Goal: Understand process/instructions

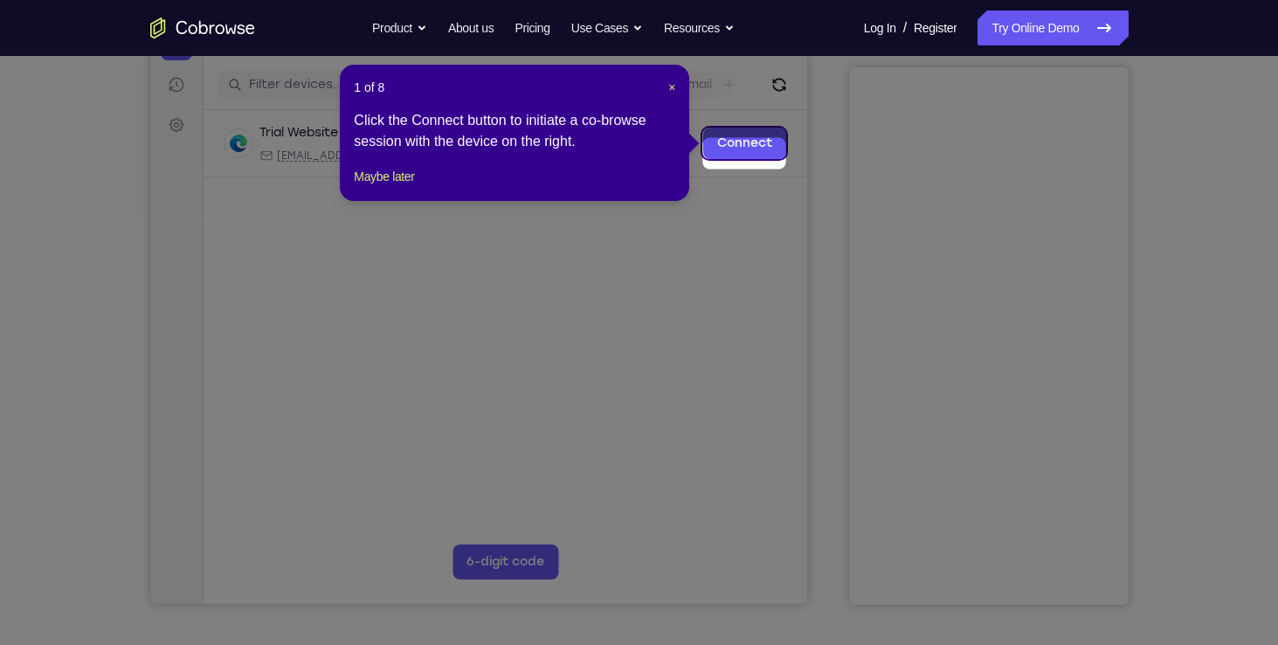
scroll to position [215, 0]
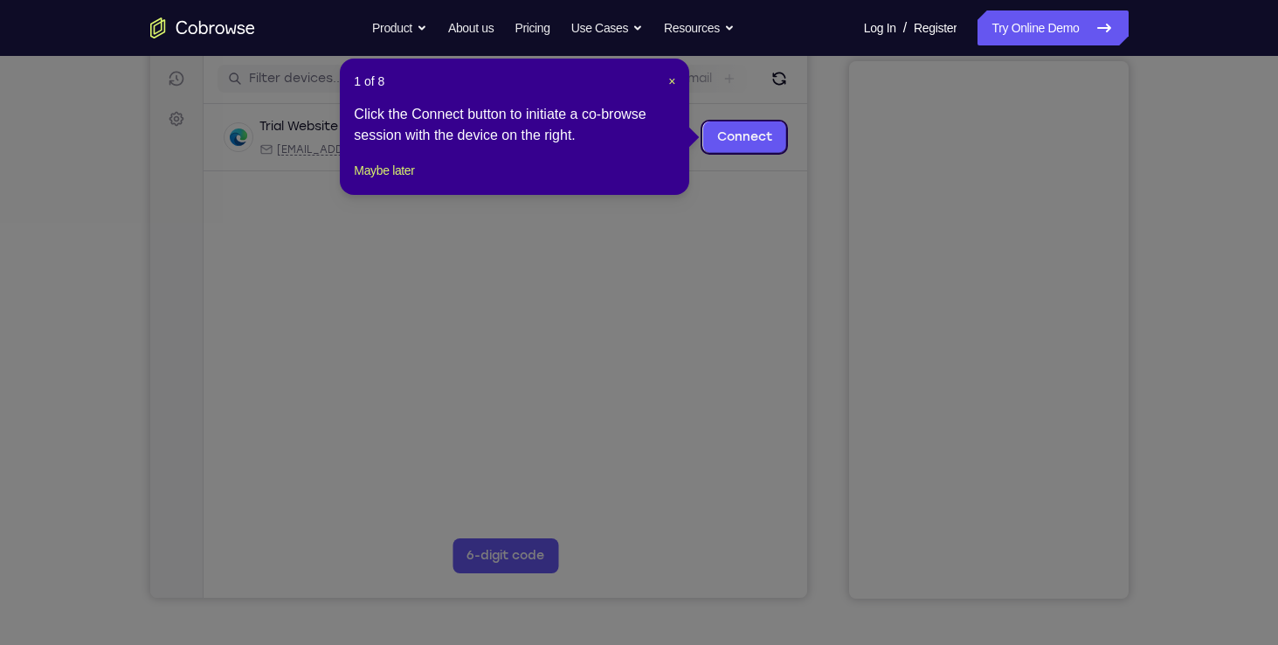
click at [679, 83] on div "1 of 8 × Click the Connect button to initiate a co-browse session with the devi…" at bounding box center [514, 127] width 349 height 136
click at [672, 79] on span "×" at bounding box center [671, 81] width 7 height 14
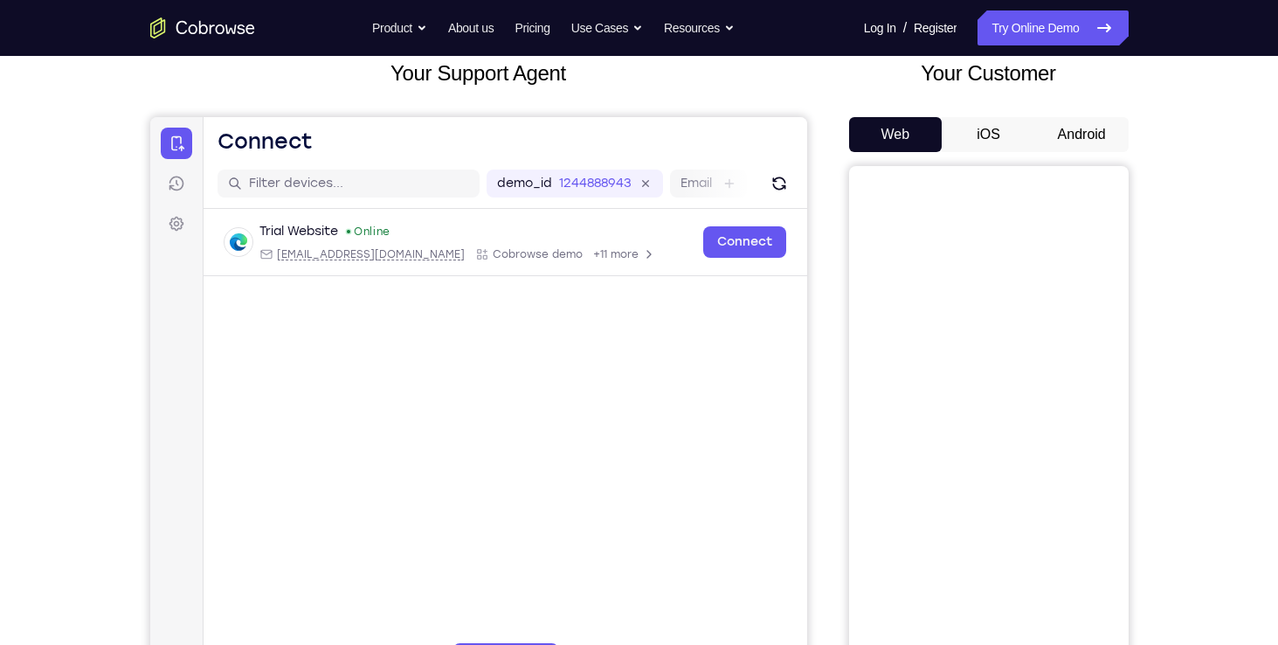
scroll to position [107, 0]
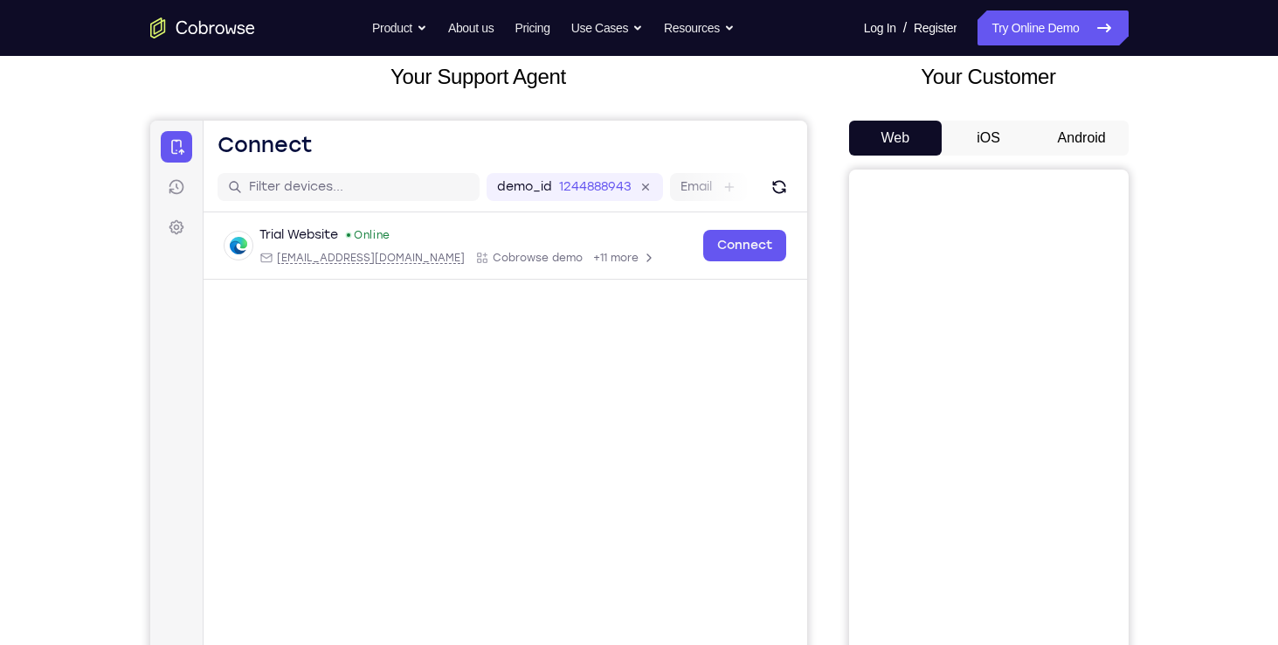
click at [1085, 134] on button "Android" at bounding box center [1081, 138] width 93 height 35
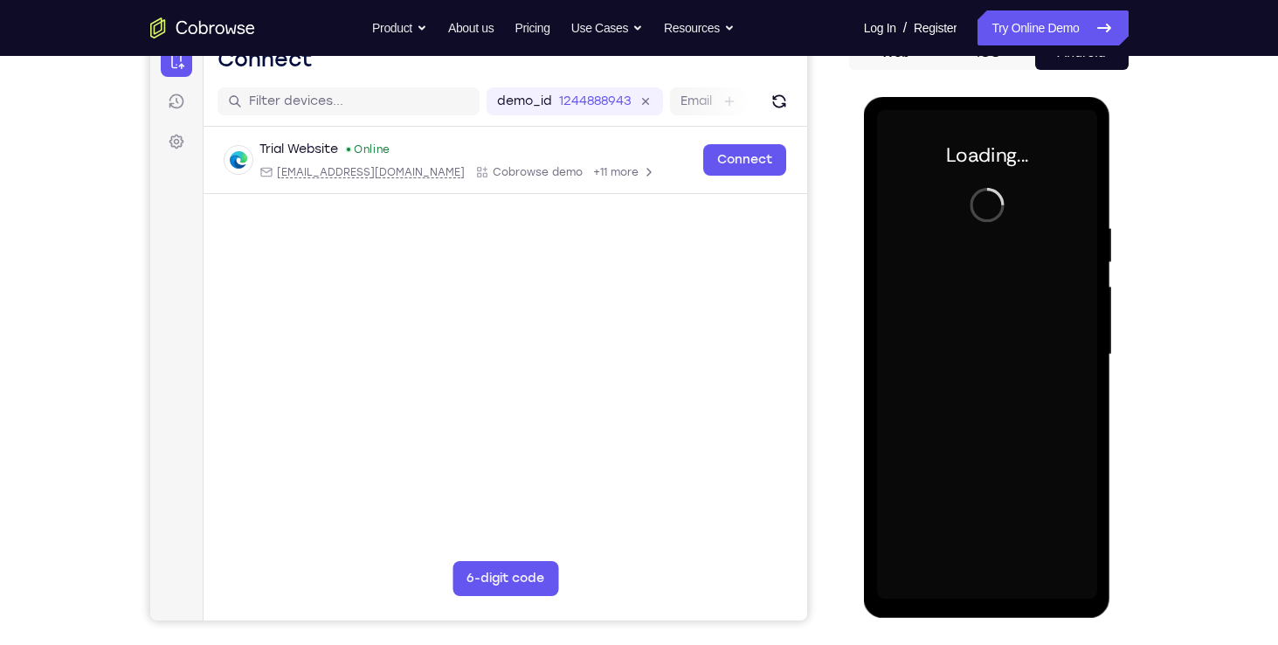
scroll to position [0, 0]
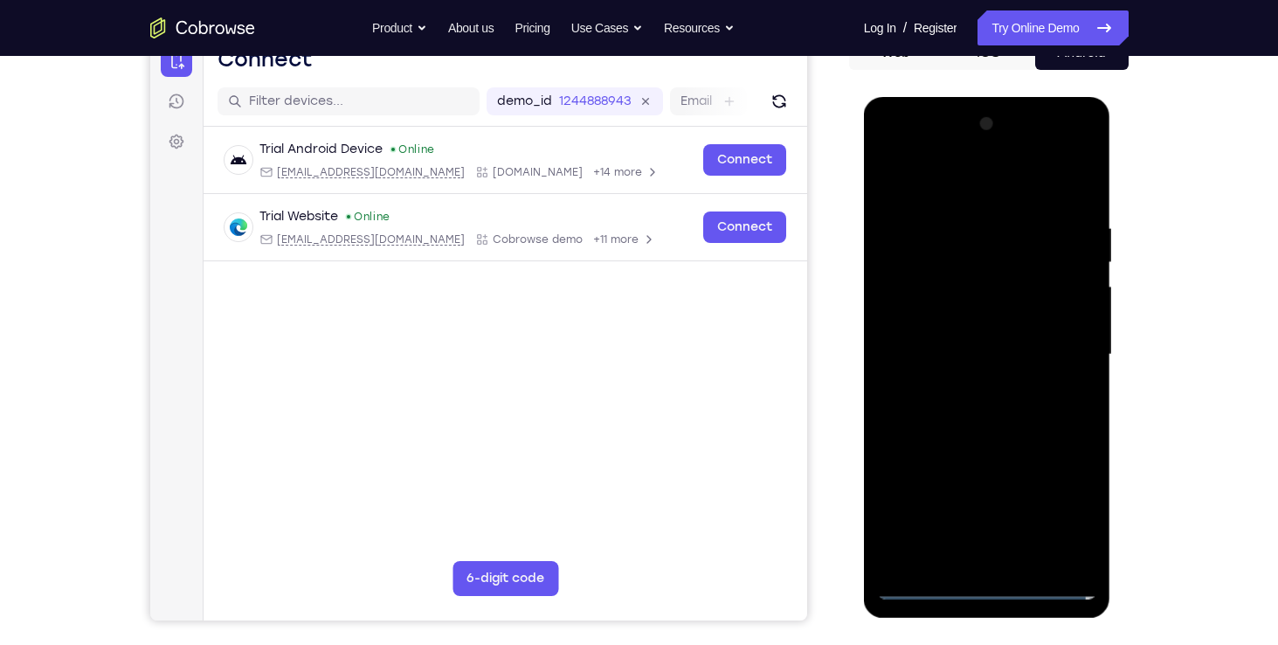
click at [983, 578] on div at bounding box center [987, 354] width 220 height 489
click at [983, 589] on div at bounding box center [987, 354] width 220 height 489
click at [1066, 506] on div at bounding box center [987, 354] width 220 height 489
click at [909, 153] on div at bounding box center [987, 354] width 220 height 489
click at [1066, 362] on div at bounding box center [987, 354] width 220 height 489
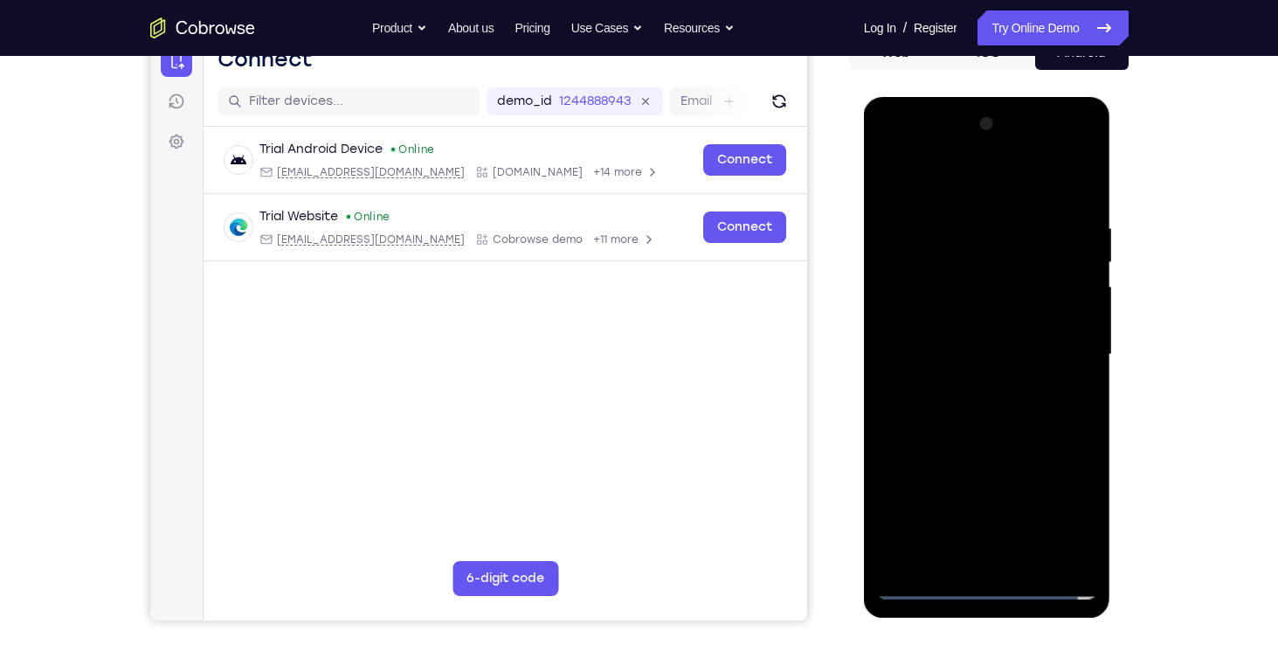
click at [964, 383] on div at bounding box center [987, 354] width 220 height 489
click at [964, 334] on div at bounding box center [987, 354] width 220 height 489
click at [960, 315] on div at bounding box center [987, 354] width 220 height 489
click at [962, 364] on div at bounding box center [987, 354] width 220 height 489
click at [1014, 440] on div at bounding box center [987, 354] width 220 height 489
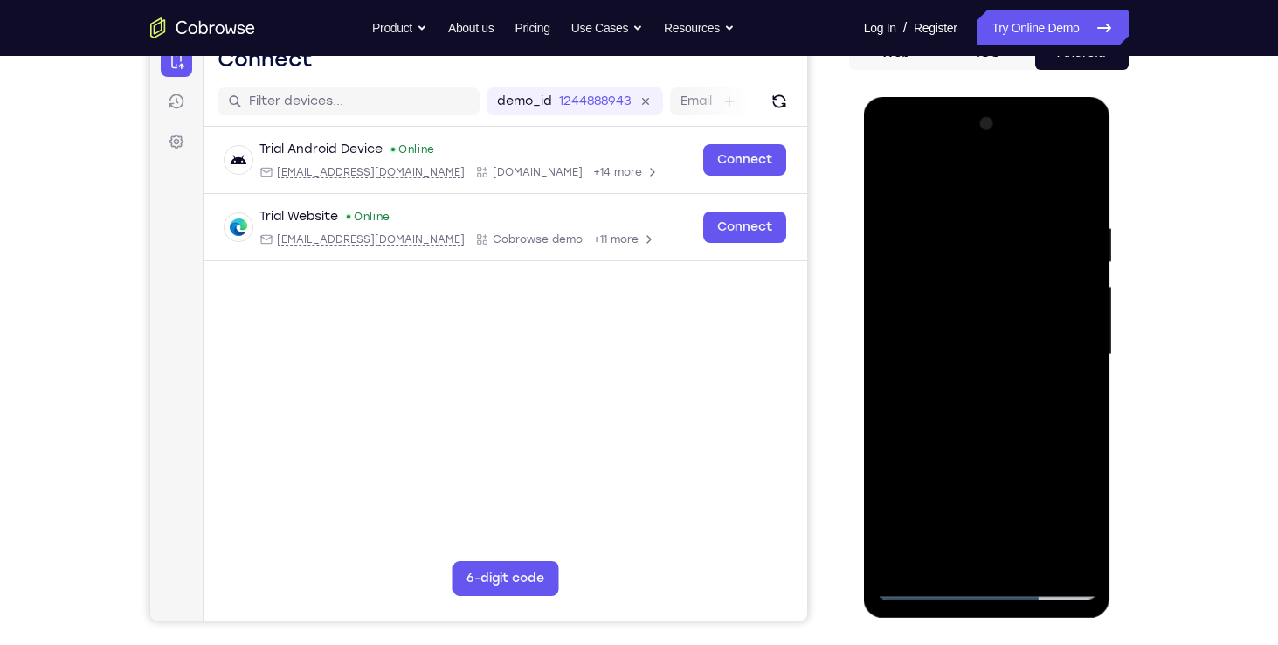
drag, startPoint x: 983, startPoint y: 197, endPoint x: 992, endPoint y: 151, distance: 47.3
click at [992, 151] on div at bounding box center [987, 354] width 220 height 489
click at [1024, 558] on div at bounding box center [987, 354] width 220 height 489
click at [993, 452] on div at bounding box center [987, 354] width 220 height 489
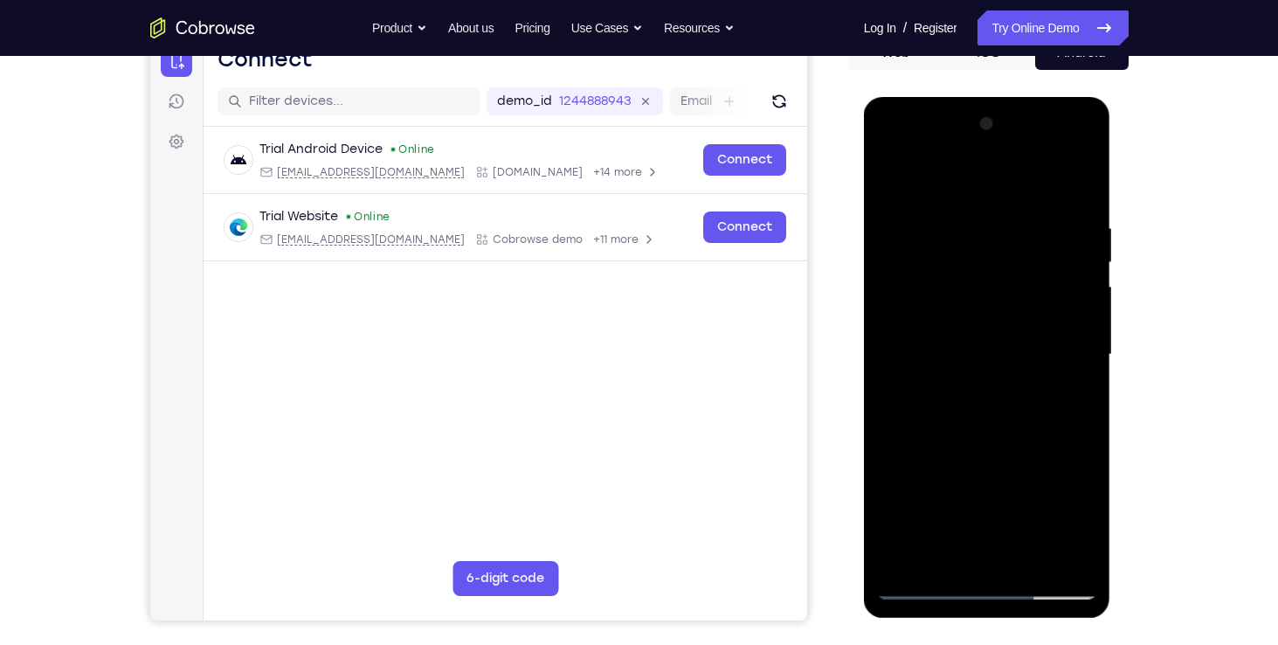
click at [937, 602] on div at bounding box center [987, 357] width 247 height 521
click at [934, 597] on div at bounding box center [987, 354] width 220 height 489
click at [969, 341] on div at bounding box center [987, 354] width 220 height 489
click at [927, 588] on div at bounding box center [987, 354] width 220 height 489
click at [973, 463] on div at bounding box center [987, 354] width 220 height 489
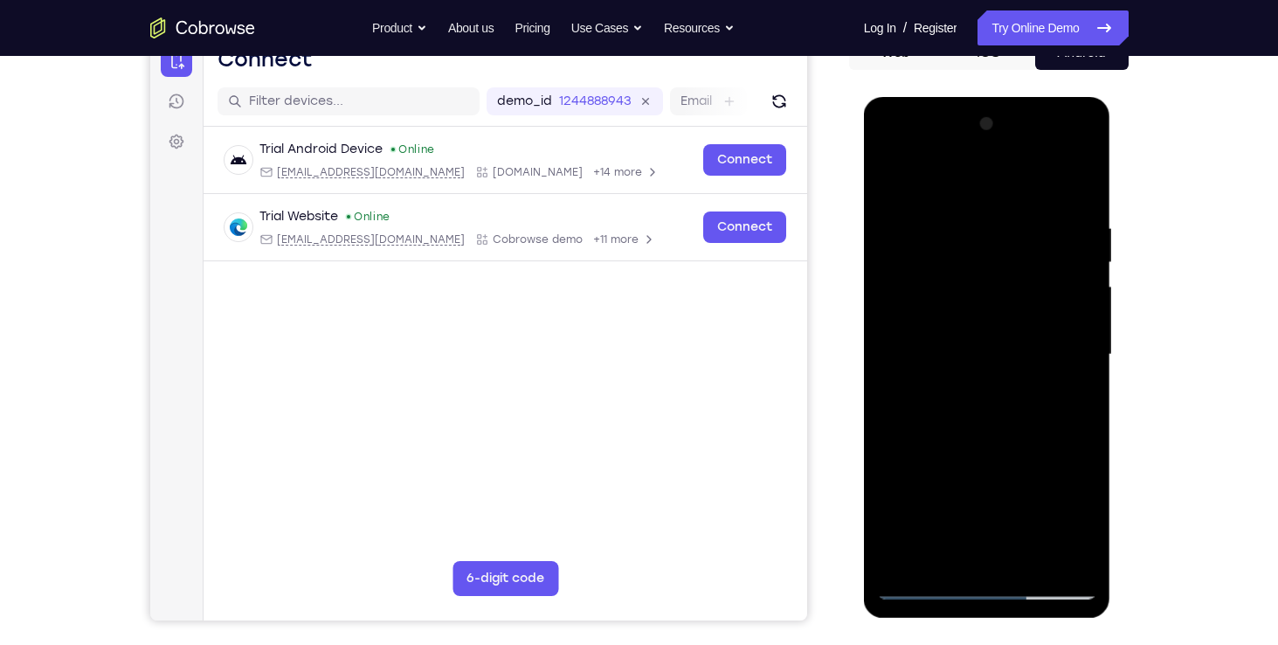
click at [963, 302] on div at bounding box center [987, 354] width 220 height 489
click at [933, 199] on div at bounding box center [987, 354] width 220 height 489
click at [925, 585] on div at bounding box center [987, 354] width 220 height 489
click at [921, 582] on div at bounding box center [987, 354] width 220 height 489
click at [927, 582] on div at bounding box center [987, 354] width 220 height 489
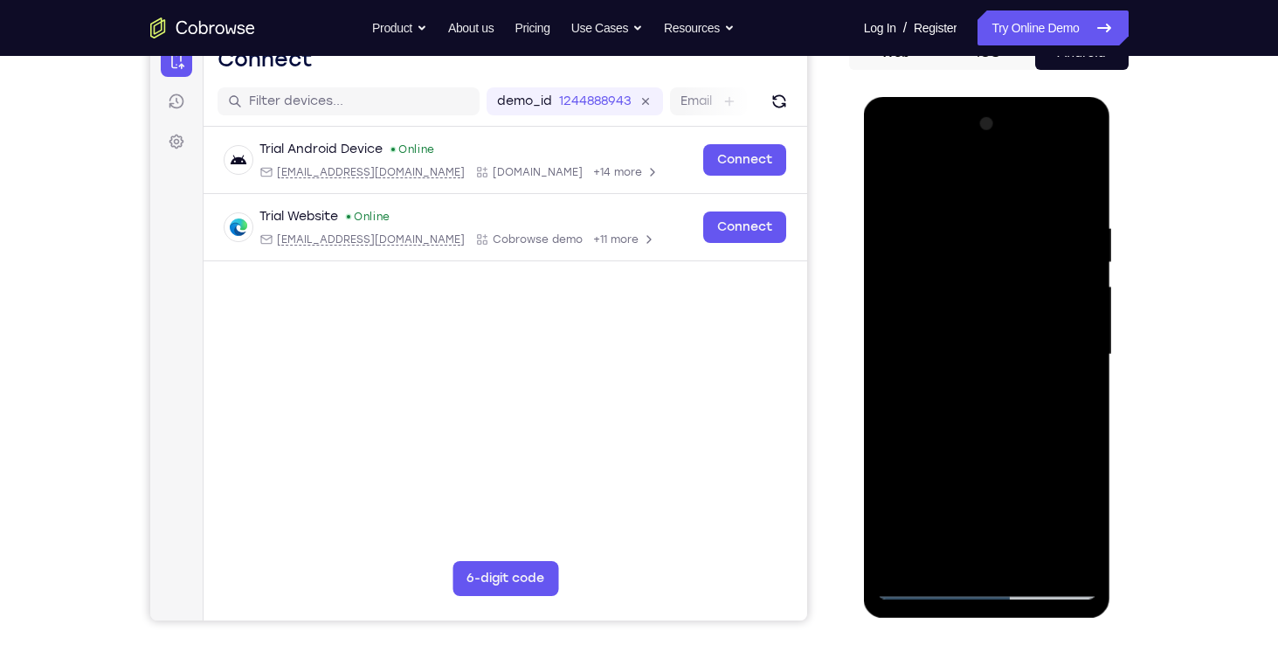
click at [927, 596] on div at bounding box center [987, 354] width 220 height 489
click at [960, 204] on div at bounding box center [987, 354] width 220 height 489
click at [1068, 351] on div at bounding box center [987, 354] width 220 height 489
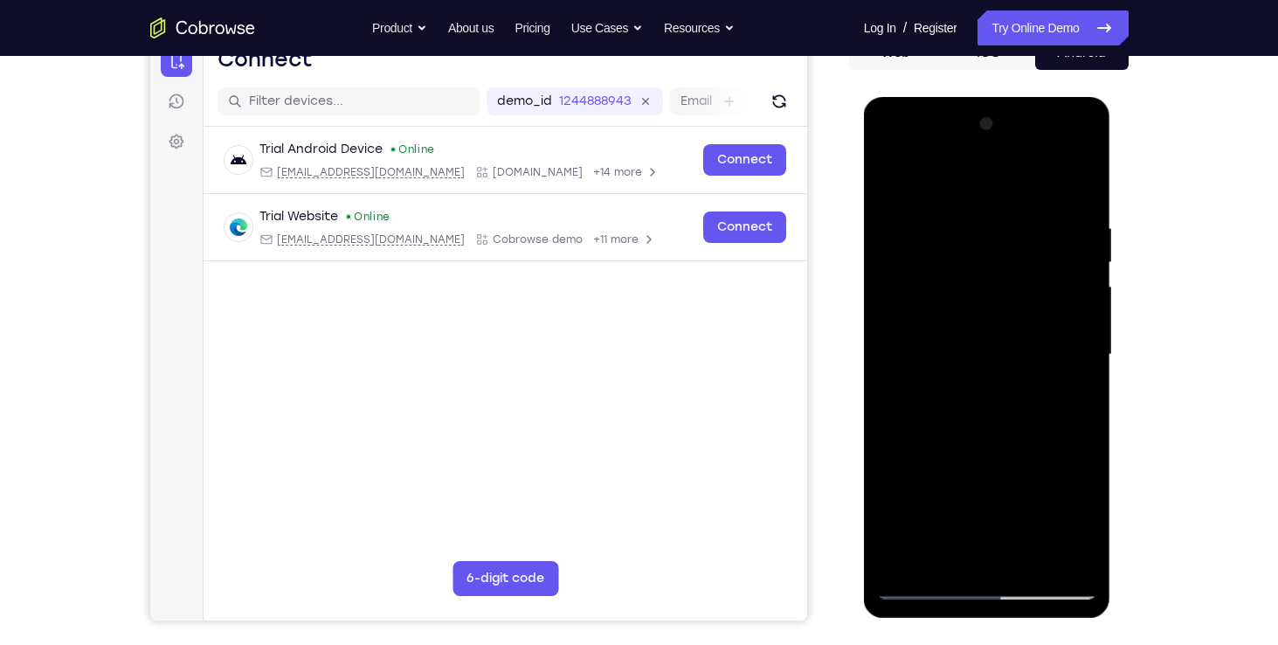
click at [1068, 351] on div at bounding box center [987, 354] width 220 height 489
click at [932, 599] on div at bounding box center [987, 357] width 247 height 521
click at [928, 590] on div at bounding box center [987, 354] width 220 height 489
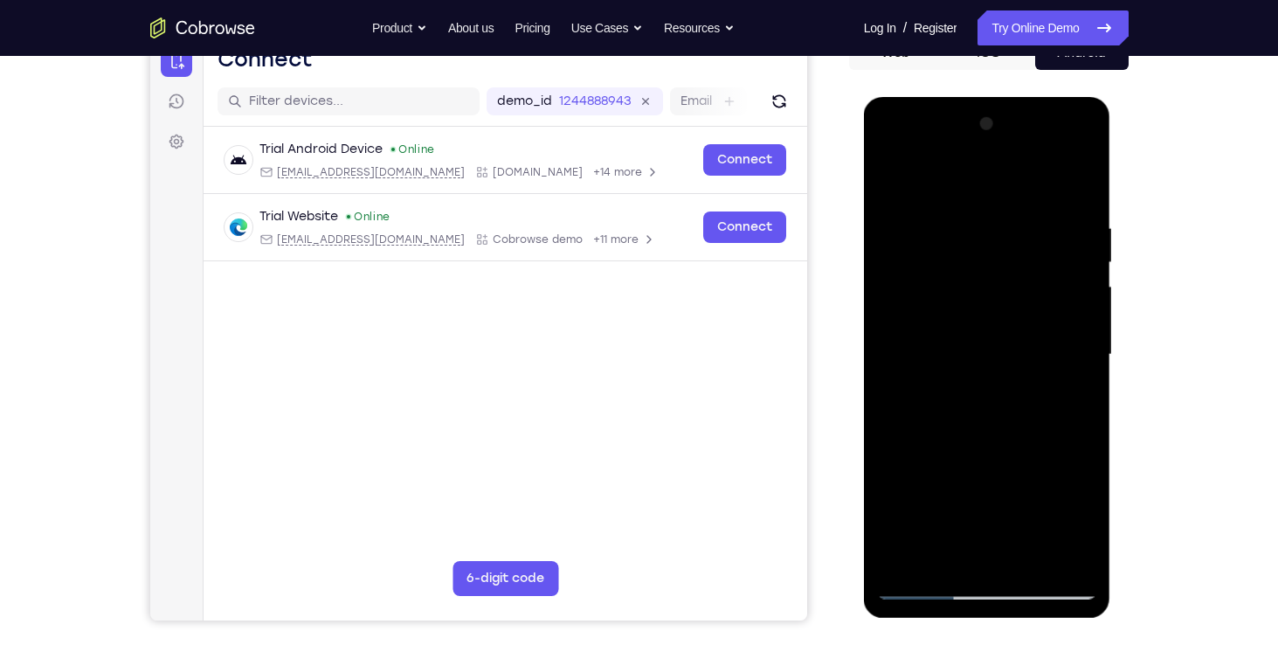
click at [927, 334] on div at bounding box center [987, 354] width 220 height 489
